Goal: Task Accomplishment & Management: Use online tool/utility

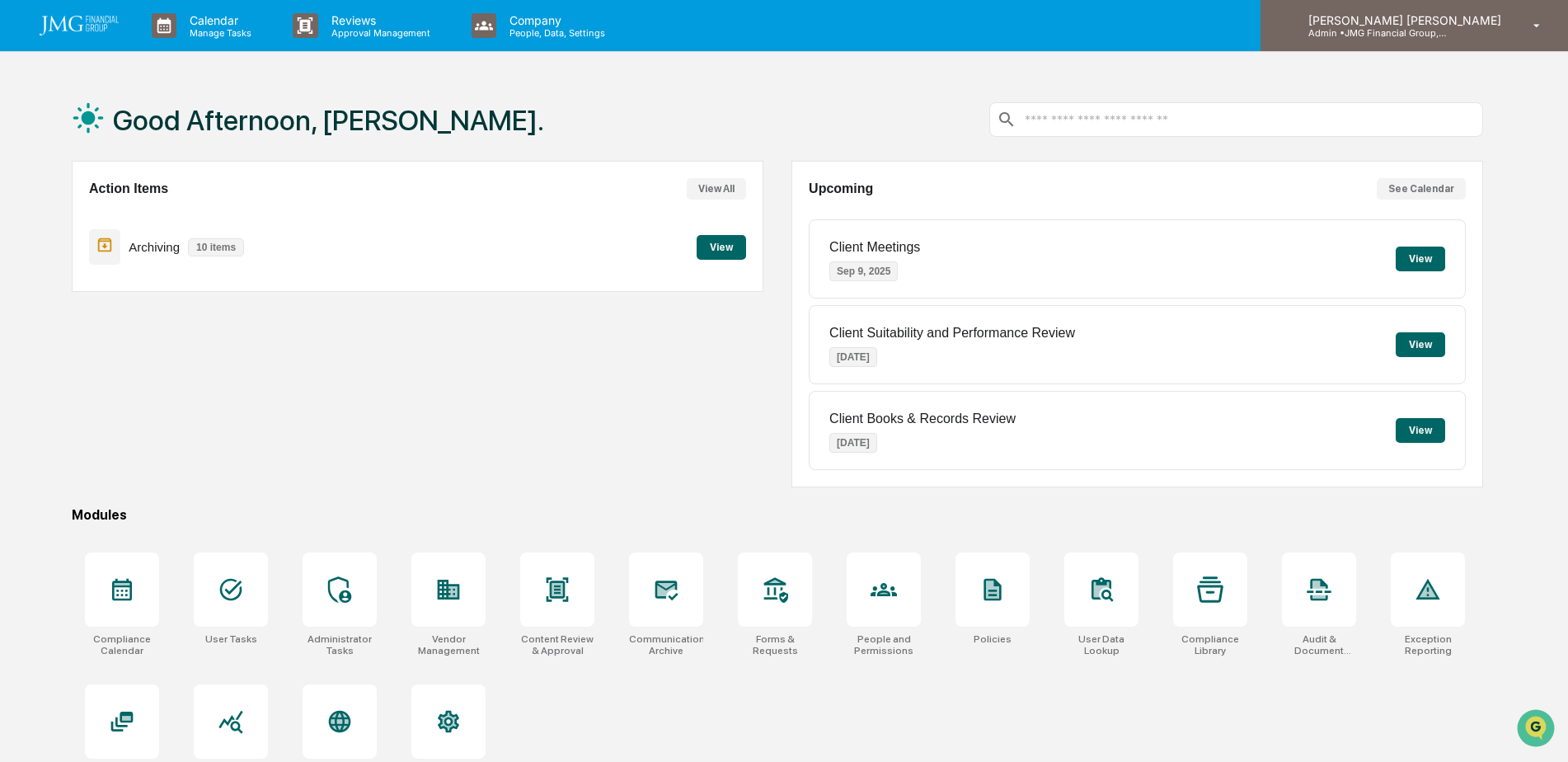
click at [1417, 38] on p "Admin • JMG Financial Group, Ltd." at bounding box center [1372, 33] width 153 height 11
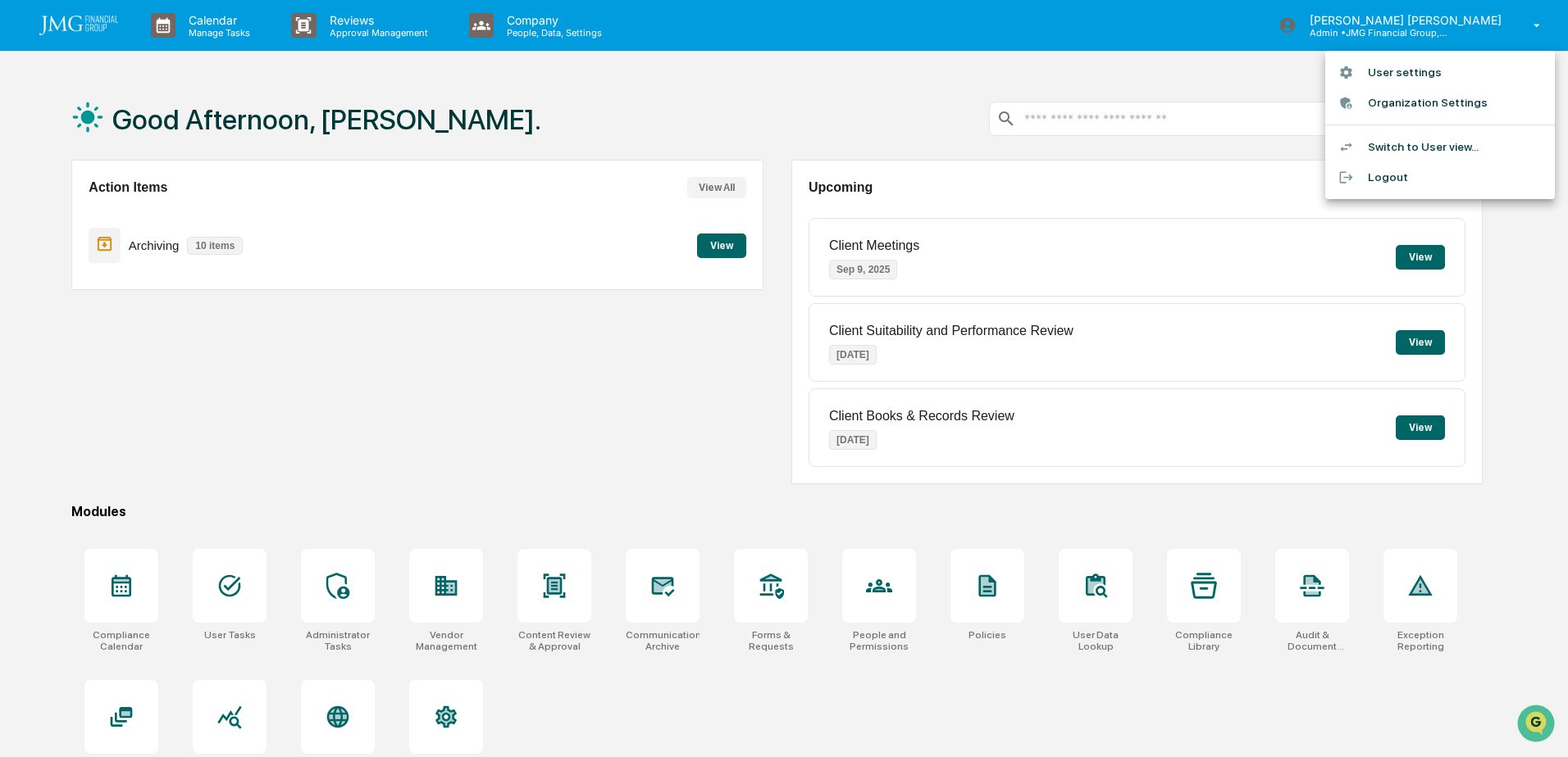
click at [1469, 142] on li "Switch to User view..." at bounding box center [1440, 147] width 230 height 30
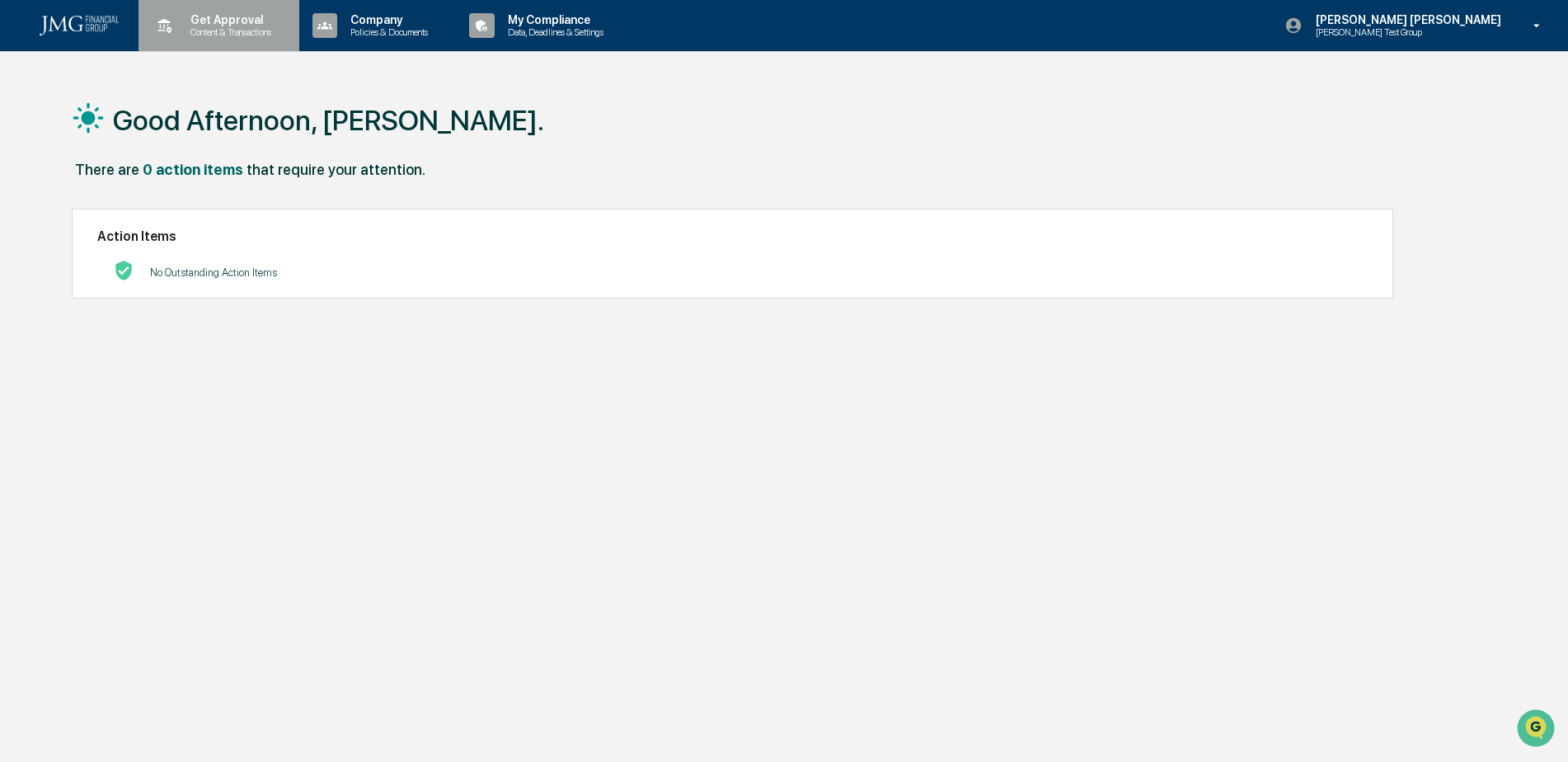
click at [262, 38] on div "Get Approval Content & Transactions" at bounding box center [217, 26] width 145 height 51
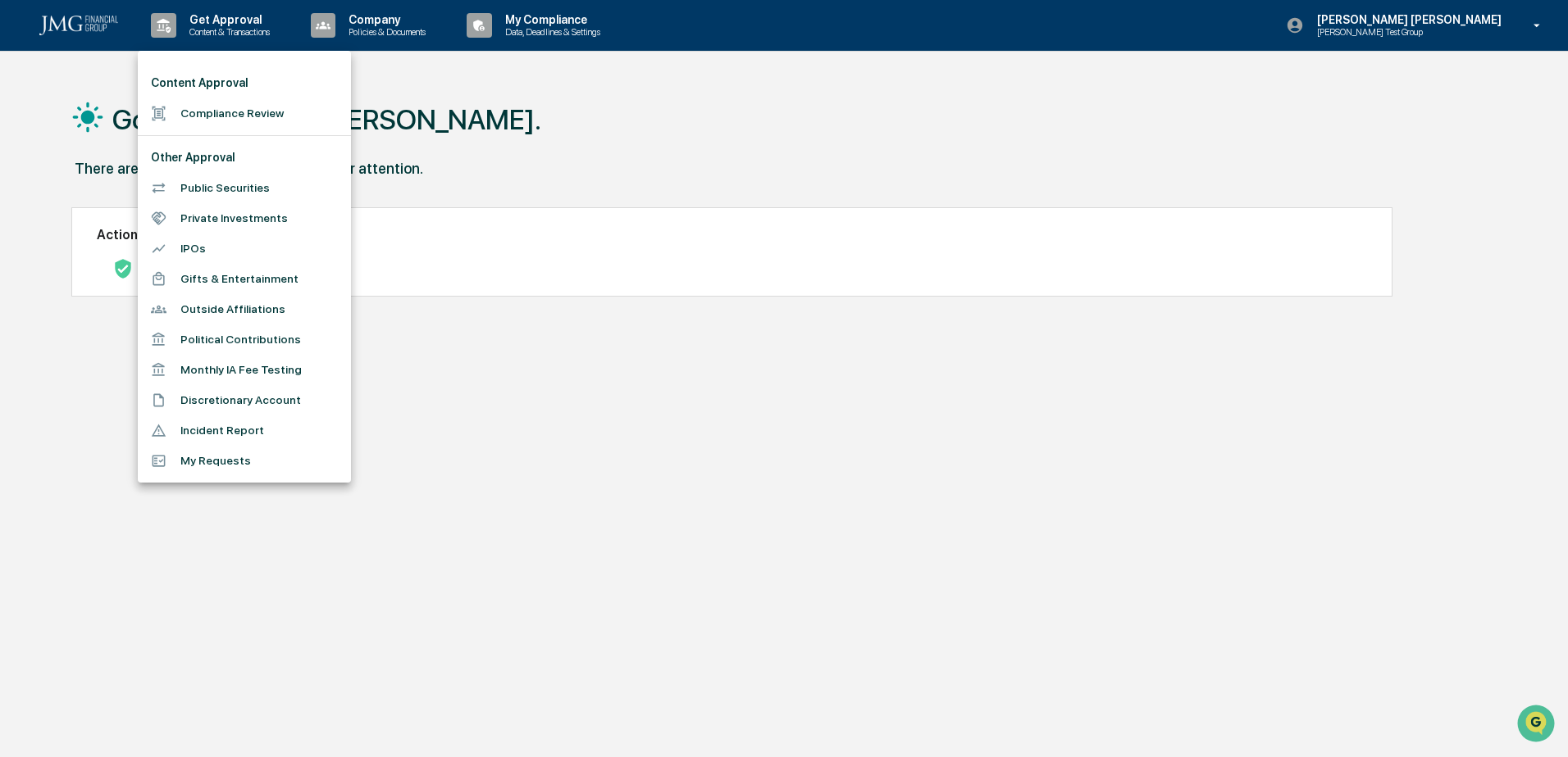
click at [586, 138] on div at bounding box center [784, 378] width 1568 height 757
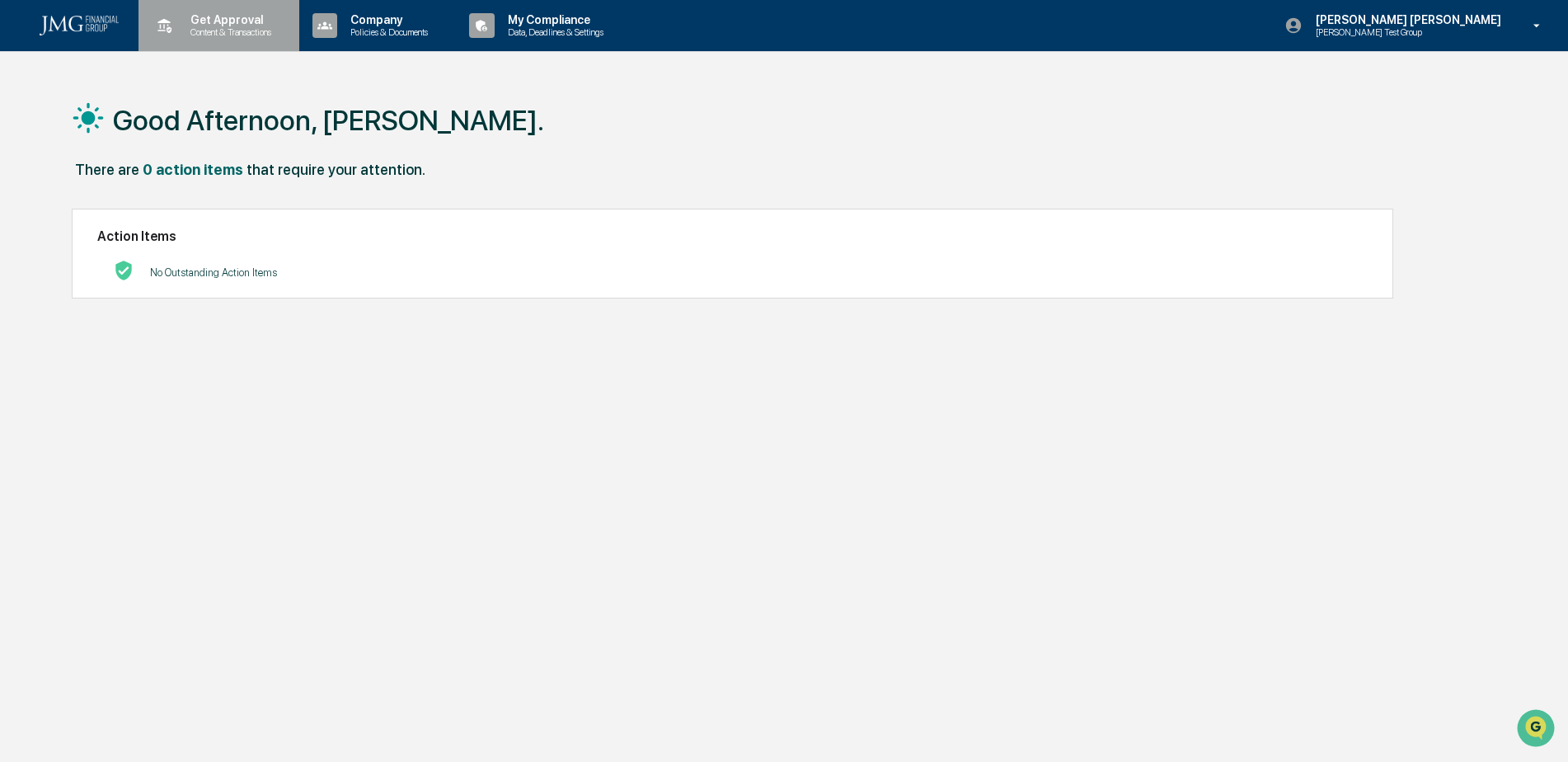
click at [256, 40] on div "Get Approval Content & Transactions" at bounding box center [217, 26] width 145 height 51
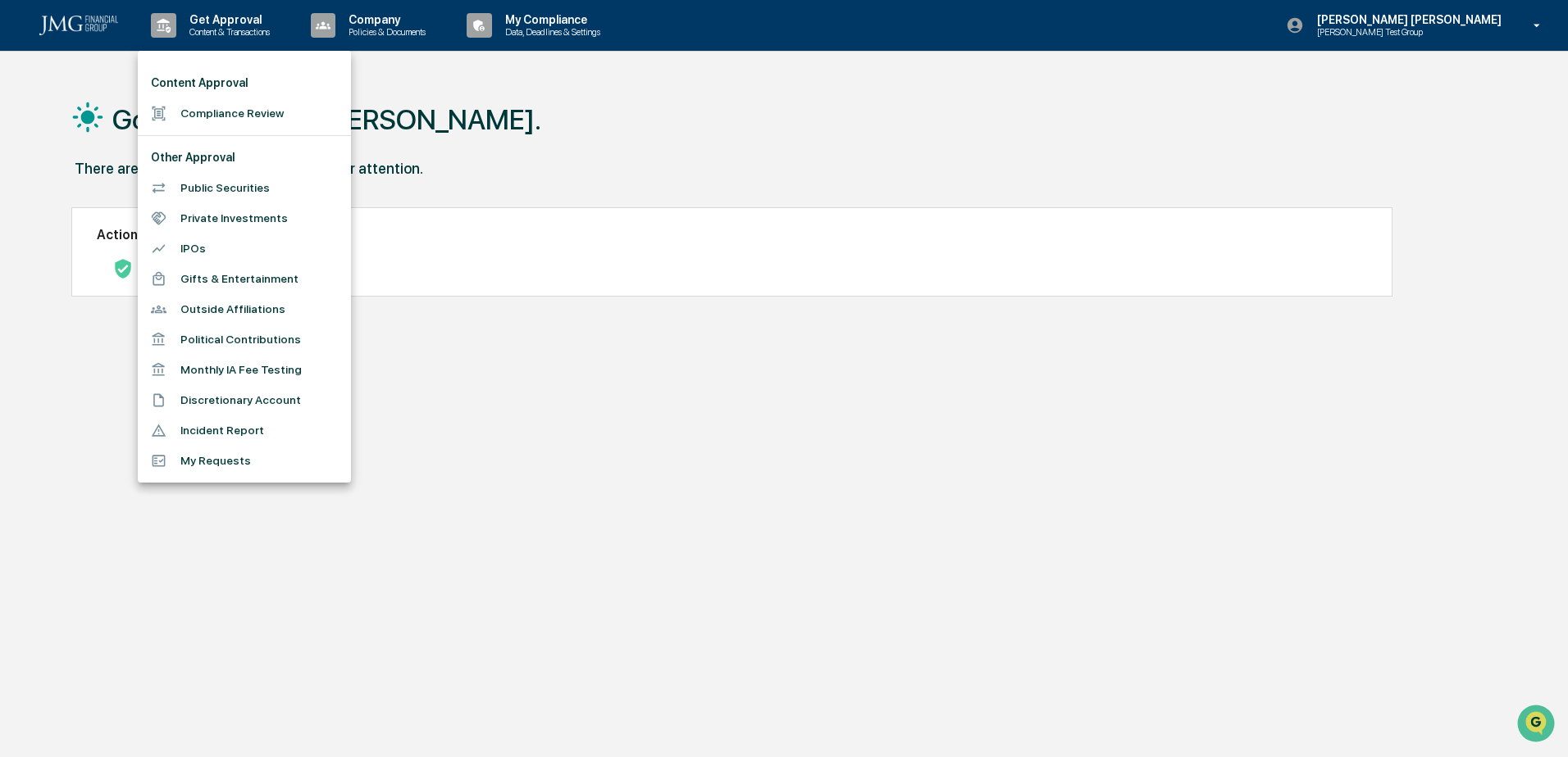
click at [305, 389] on li "Discretionary Account" at bounding box center [244, 400] width 213 height 30
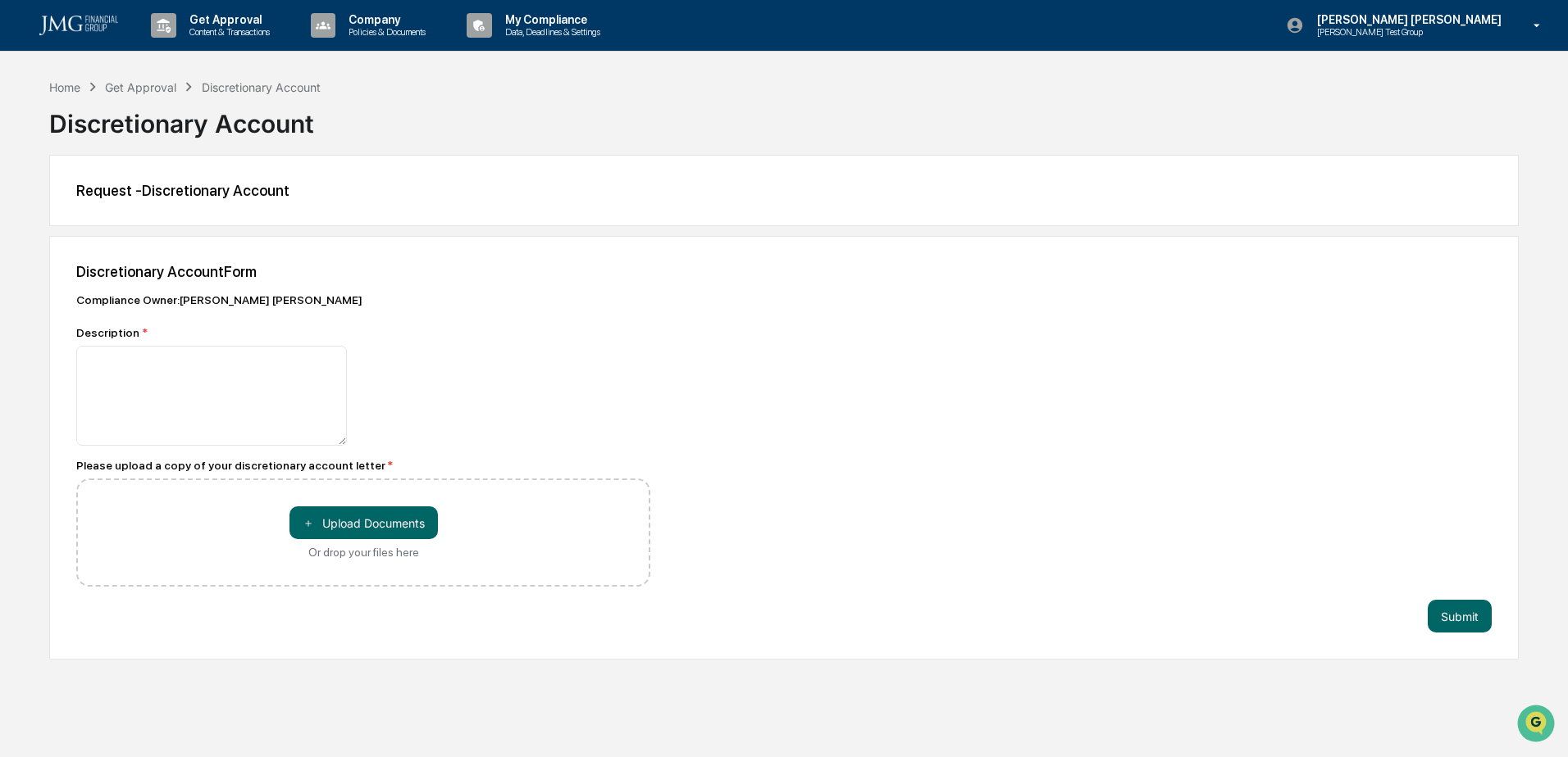
click at [1520, 28] on div "[PERSON_NAME] [PERSON_NAME] [PERSON_NAME] Test Group" at bounding box center [1418, 26] width 298 height 51
click at [1431, 110] on li "Logout" at bounding box center [1440, 114] width 230 height 30
